Goal: Ask a question

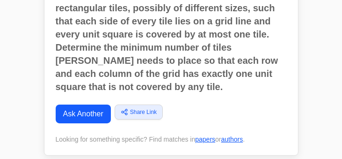
scroll to position [117, 0]
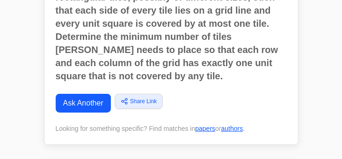
click at [95, 102] on link "Ask Another" at bounding box center [83, 103] width 55 height 19
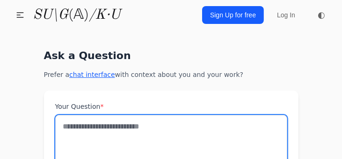
click at [64, 127] on textarea "Your Question *" at bounding box center [171, 143] width 232 height 57
paste textarea "**********"
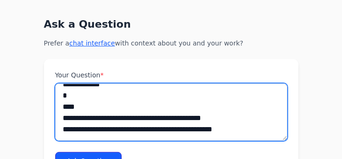
scroll to position [59, 0]
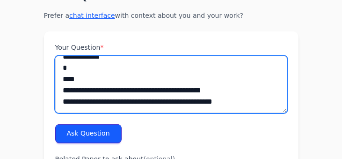
click at [241, 99] on textarea "**********" at bounding box center [171, 84] width 232 height 57
paste textarea "**********"
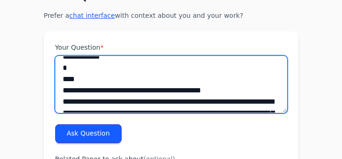
scroll to position [926, 0]
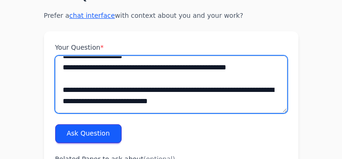
type textarea "**********"
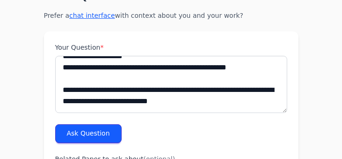
click at [91, 131] on button "Ask Question" at bounding box center [88, 133] width 66 height 19
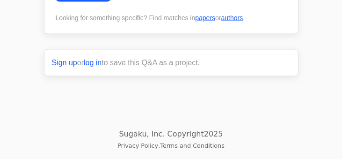
scroll to position [2334, 0]
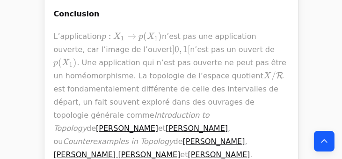
scroll to position [4370, 0]
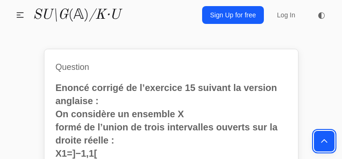
click at [325, 141] on icon "Back to top" at bounding box center [324, 140] width 9 height 9
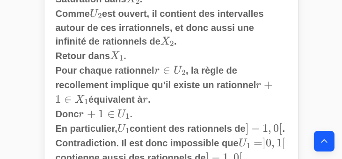
scroll to position [843, 0]
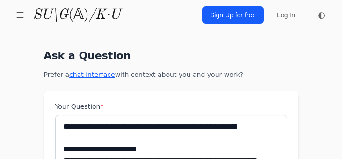
scroll to position [59, 0]
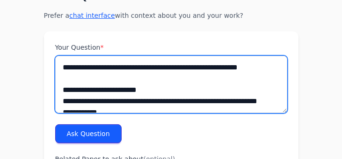
click at [61, 60] on textarea "Your Question *" at bounding box center [171, 84] width 232 height 57
click at [86, 72] on textarea "Your Question *" at bounding box center [171, 84] width 232 height 57
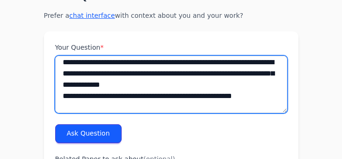
scroll to position [444, 0]
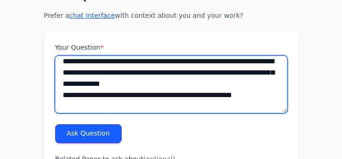
drag, startPoint x: 61, startPoint y: 62, endPoint x: 246, endPoint y: 61, distance: 184.4
click at [246, 61] on textarea "Your Question *" at bounding box center [171, 84] width 232 height 57
paste textarea "**********"
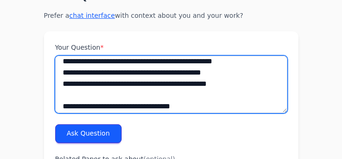
scroll to position [309, 0]
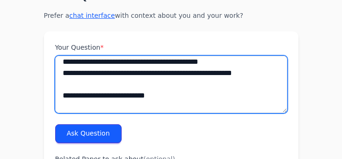
click at [149, 61] on textarea "Your Question *" at bounding box center [171, 84] width 232 height 57
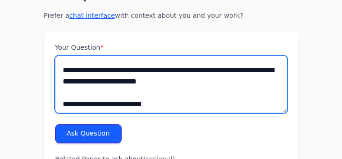
scroll to position [403, 0]
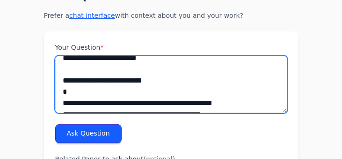
type textarea "**********"
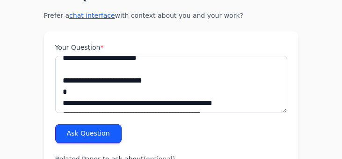
click at [91, 130] on button "Ask Question" at bounding box center [88, 133] width 66 height 19
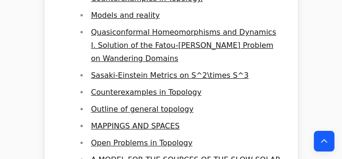
scroll to position [2179, 0]
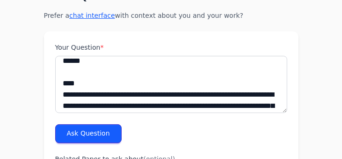
scroll to position [211, 0]
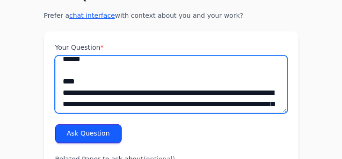
drag, startPoint x: 75, startPoint y: 68, endPoint x: 57, endPoint y: 68, distance: 18.3
click at [57, 68] on textarea "Your Question *" at bounding box center [171, 84] width 232 height 57
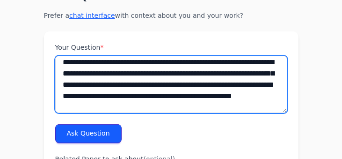
scroll to position [279, 0]
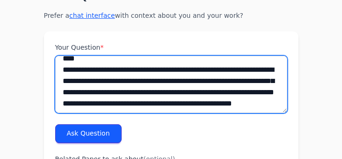
click at [152, 92] on textarea "Your Question *" at bounding box center [171, 84] width 232 height 57
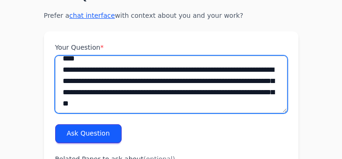
type textarea "**********"
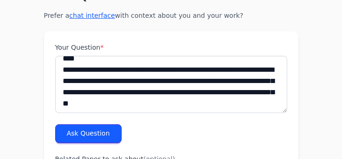
click at [96, 132] on button "Ask Question" at bounding box center [88, 133] width 66 height 19
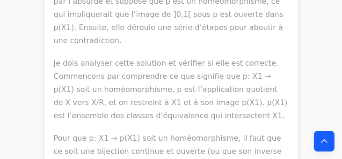
scroll to position [5906, 0]
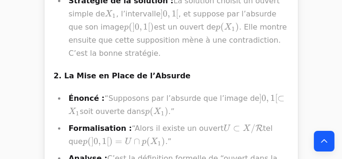
scroll to position [10096, 0]
